Goal: Transaction & Acquisition: Purchase product/service

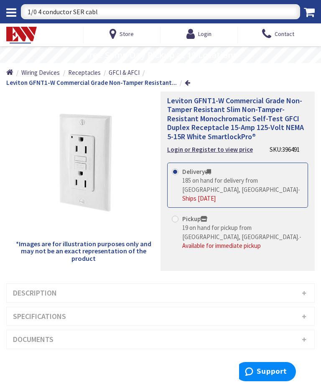
type input "1/0 4 conductor SER cable"
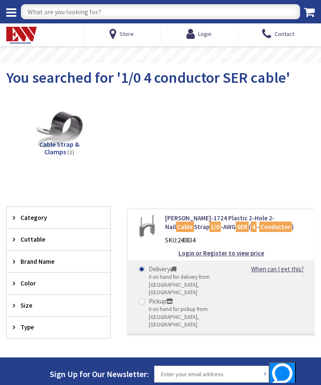
click at [47, 9] on input "text" at bounding box center [160, 11] width 279 height 15
type input "1/0 Ser cable"
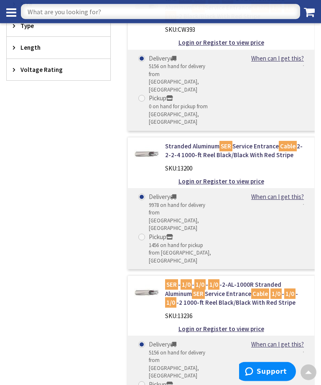
scroll to position [349, 0]
click at [178, 280] on link "SER - 1/0 - 1/0 - 1/0 -2-AL-1000R Stranded Aluminum SER Service Entrance Cable …" at bounding box center [236, 293] width 143 height 27
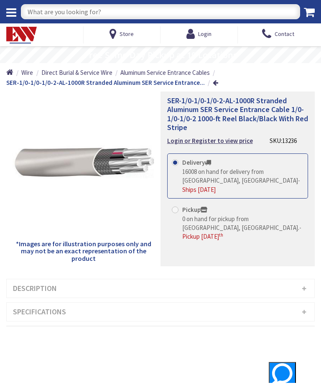
click at [107, 285] on h3 "Description" at bounding box center [160, 288] width 307 height 18
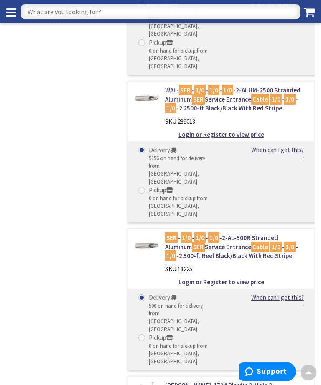
scroll to position [687, 0]
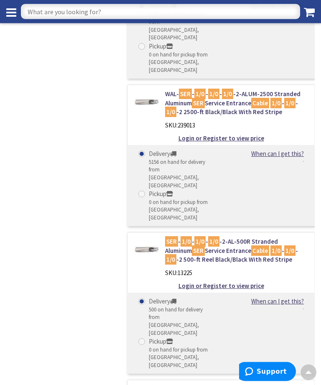
click at [280, 332] on div "WAL- SER -3/0-3/0-3/0- 1/0 -ALUM Aluminum SER Service Entrance Cable 3/0-3/0-3/…" at bounding box center [213, 6] width 204 height 1006
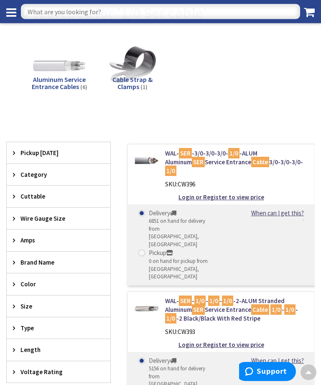
scroll to position [46, 0]
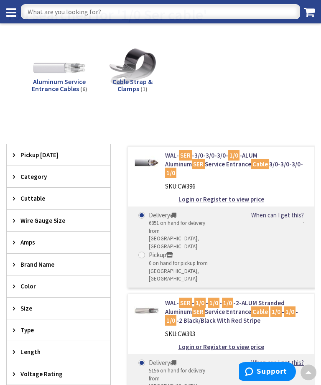
click at [56, 15] on input "text" at bounding box center [160, 11] width 279 height 15
type input "Beam clamps"
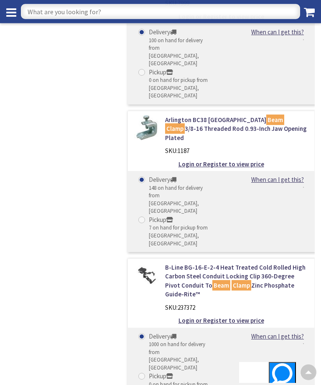
scroll to position [1466, 0]
